Goal: Find specific page/section: Find specific page/section

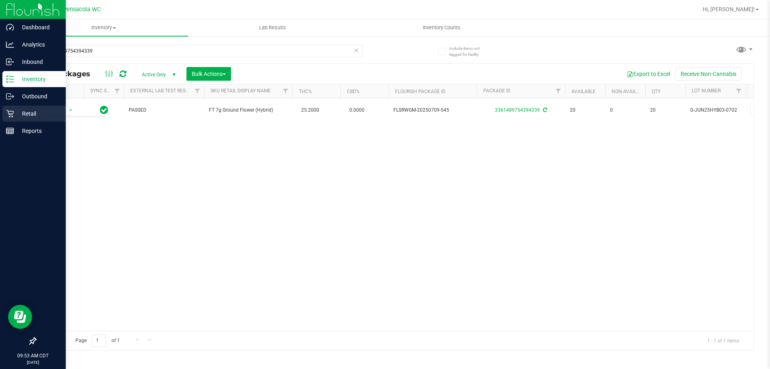
click at [8, 119] on div "Retail" at bounding box center [33, 113] width 63 height 16
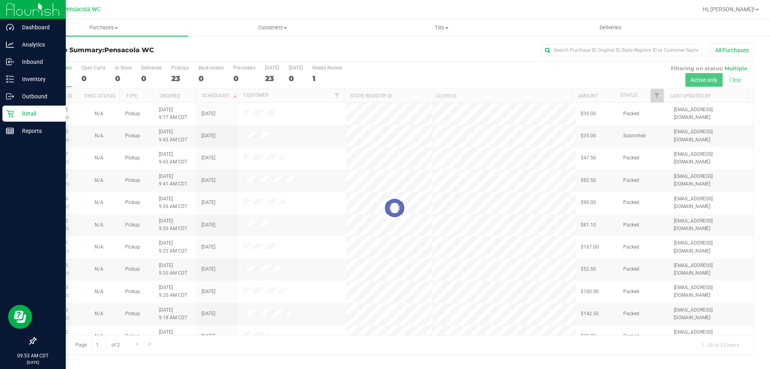
click at [657, 98] on div at bounding box center [395, 208] width 718 height 292
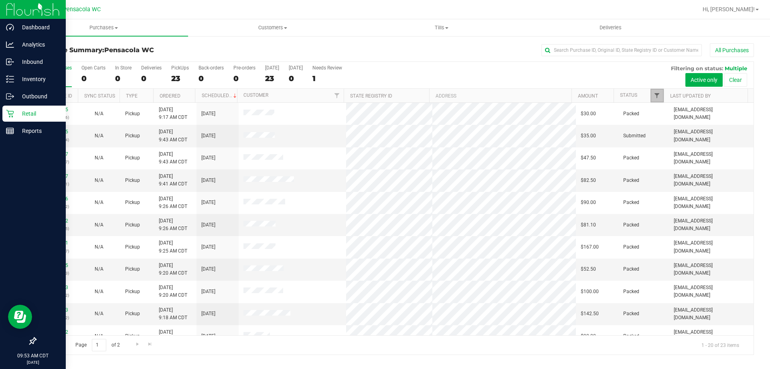
click at [657, 98] on span "Filter" at bounding box center [657, 95] width 6 height 6
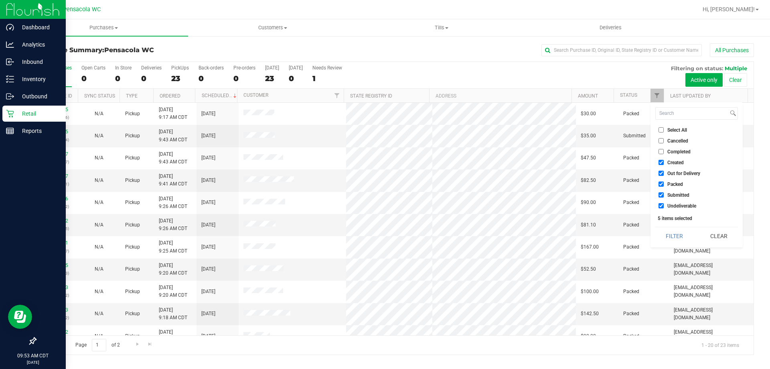
click at [665, 128] on label "Select All" at bounding box center [673, 129] width 28 height 5
click at [664, 128] on input "Select All" at bounding box center [661, 129] width 5 height 5
checkbox input "true"
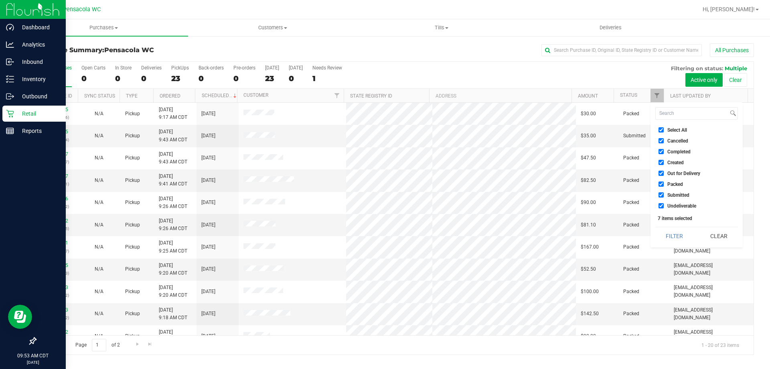
click at [662, 127] on input "Select All" at bounding box center [661, 129] width 5 height 5
checkbox input "false"
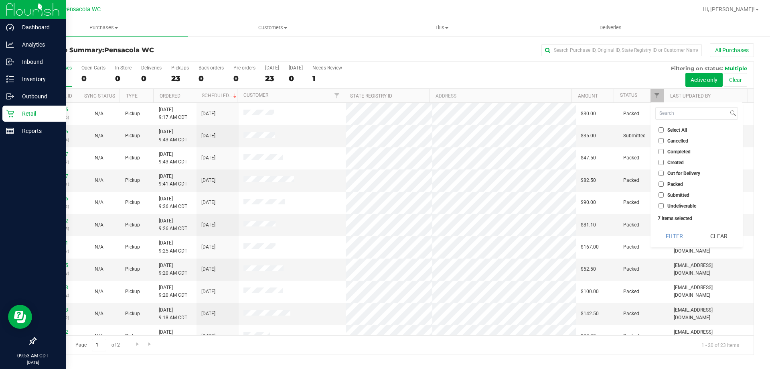
checkbox input "false"
click at [662, 128] on input "Select All" at bounding box center [661, 129] width 5 height 5
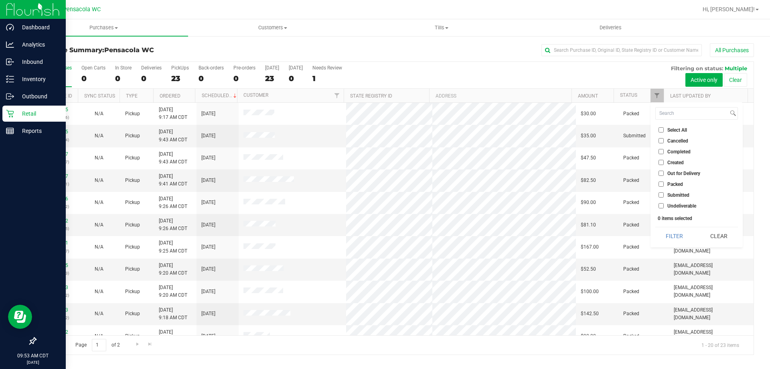
checkbox input "true"
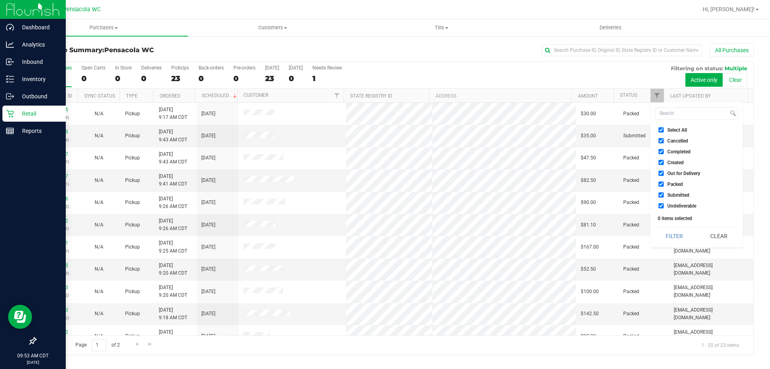
checkbox input "true"
click at [666, 132] on label "Select All" at bounding box center [673, 129] width 28 height 5
click at [664, 132] on input "Select All" at bounding box center [661, 129] width 5 height 5
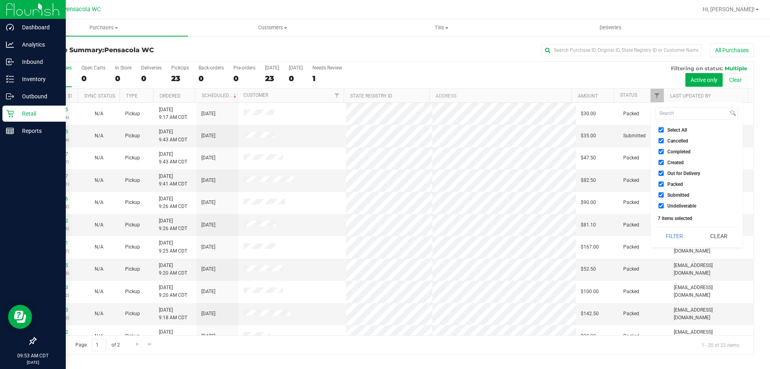
checkbox input "false"
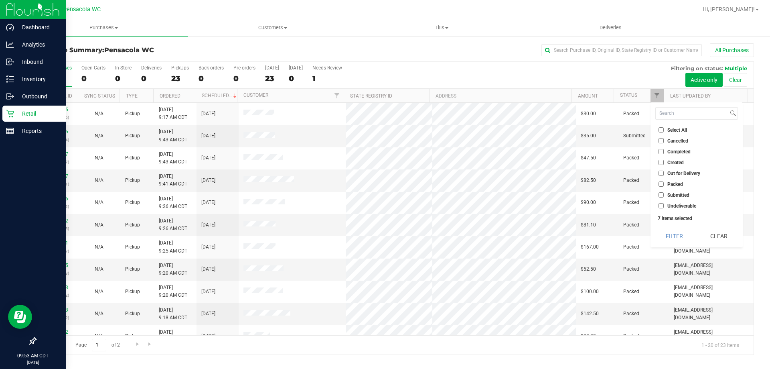
checkbox input "false"
click at [670, 195] on span "Submitted" at bounding box center [678, 195] width 22 height 5
click at [664, 195] on input "Submitted" at bounding box center [661, 194] width 5 height 5
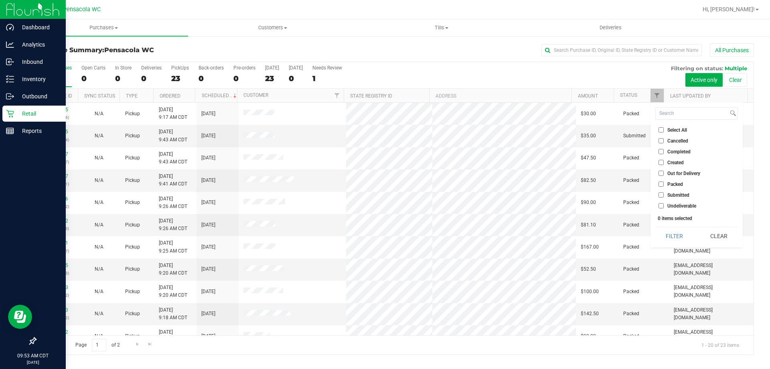
checkbox input "true"
click at [673, 235] on button "Filter" at bounding box center [674, 236] width 39 height 18
